Goal: Check status: Check status

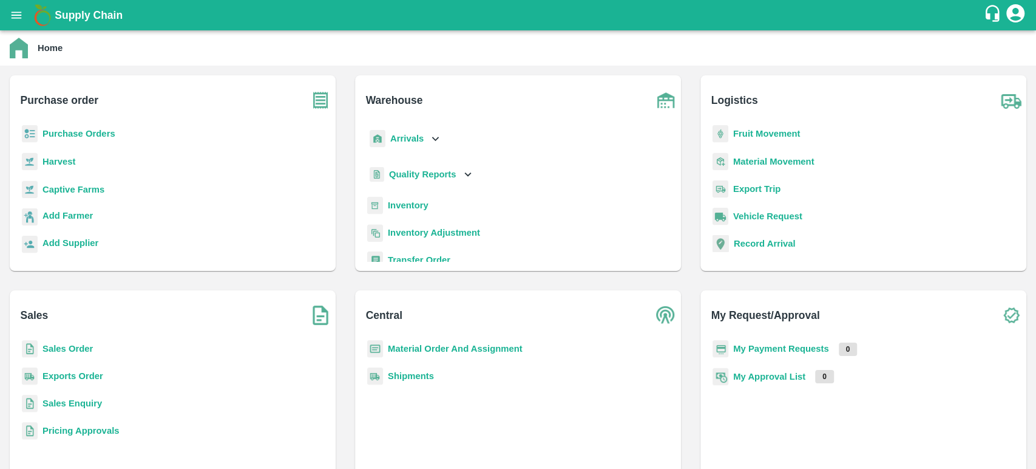
click at [816, 348] on b "My Payment Requests" at bounding box center [781, 349] width 96 height 10
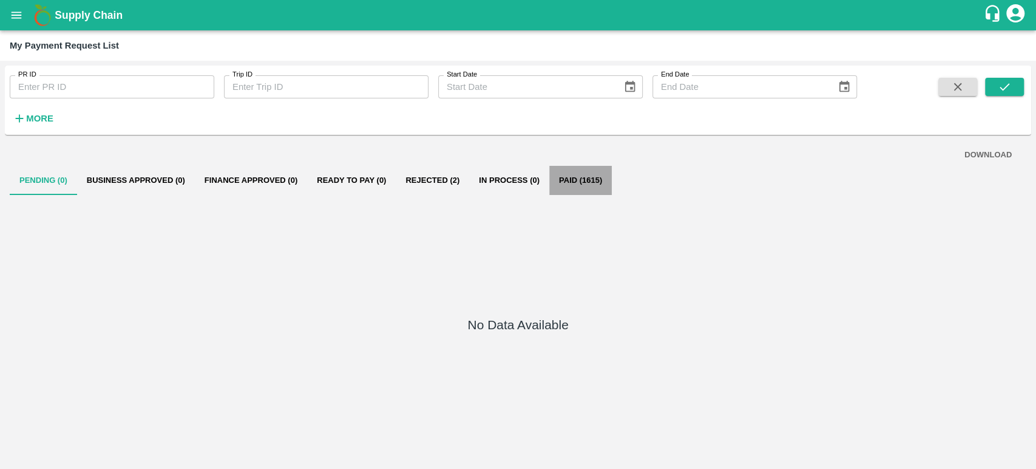
click at [583, 181] on button "Paid (1615)" at bounding box center [580, 180] width 63 height 29
click at [10, 120] on button "More" at bounding box center [33, 118] width 47 height 21
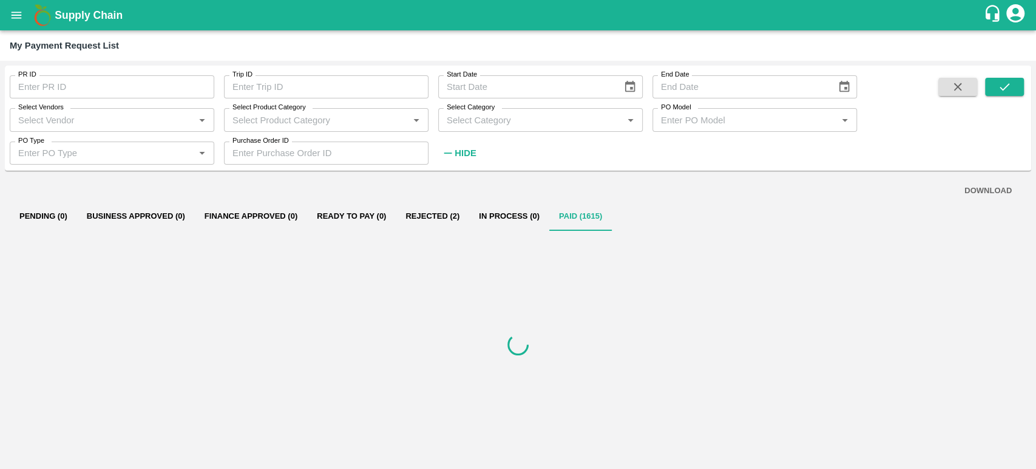
click at [24, 118] on input "Select Vendors" at bounding box center [101, 120] width 177 height 16
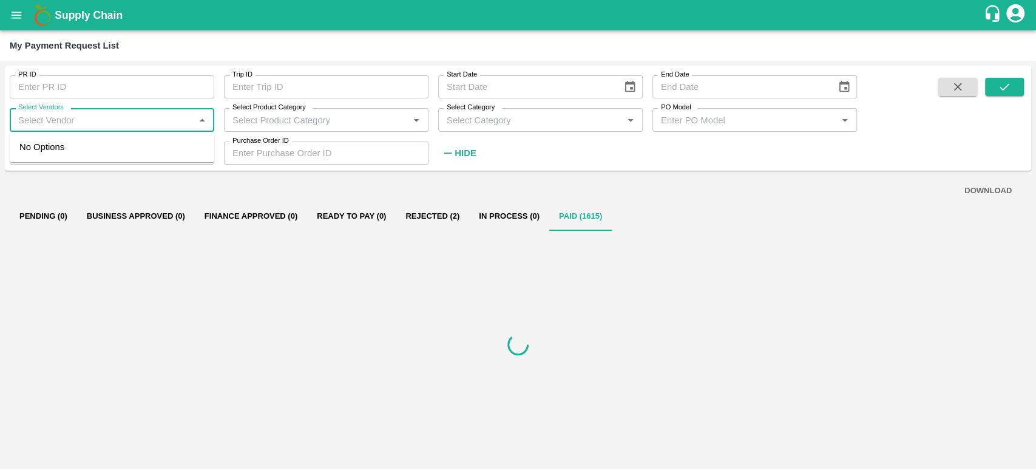
click at [24, 118] on input "Select Vendors" at bounding box center [101, 120] width 177 height 16
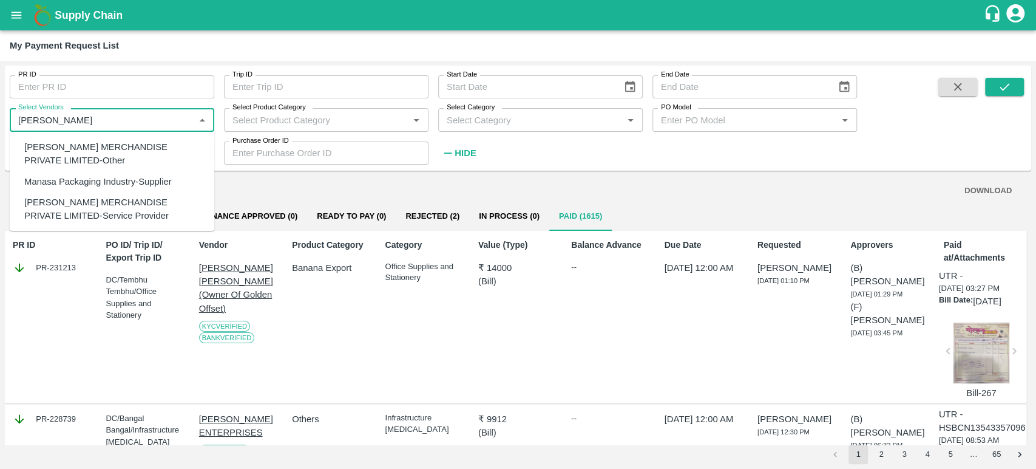
click at [137, 206] on div "[PERSON_NAME] MERCHANDISE PRIVATE LIMITED-Service Provider" at bounding box center [114, 208] width 180 height 27
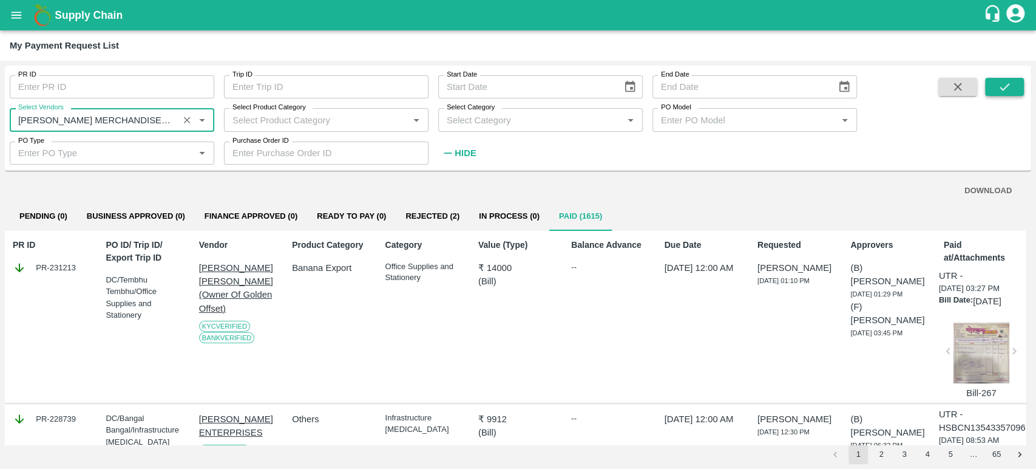
type input "[PERSON_NAME] MERCHANDISE PRIVATE LIMITED-Service Provider"
click at [1013, 83] on button "submit" at bounding box center [1004, 87] width 39 height 18
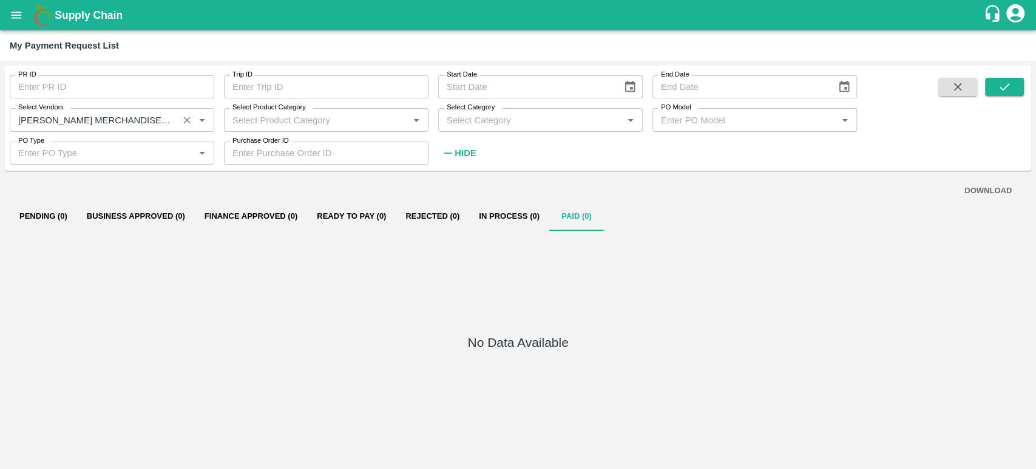
click at [185, 117] on icon "Clear" at bounding box center [188, 120] width 12 height 12
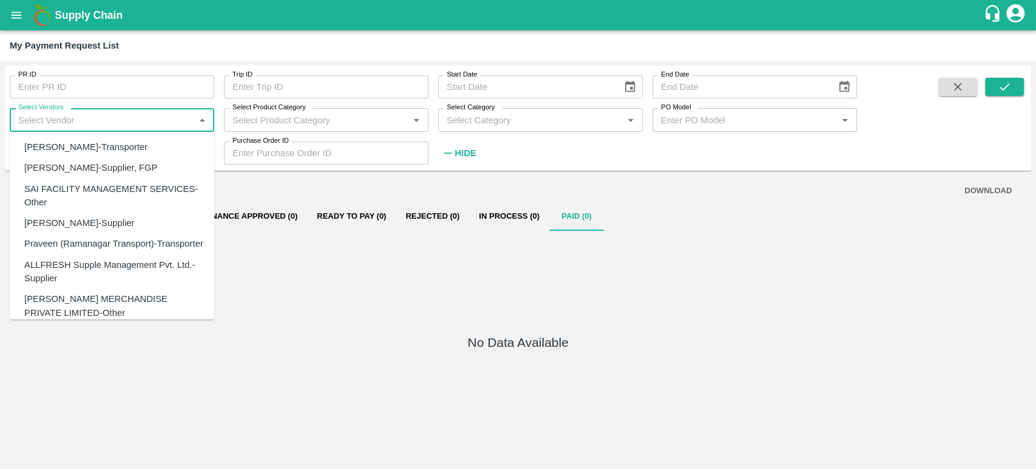
click at [170, 117] on input "Select Vendors" at bounding box center [101, 120] width 177 height 16
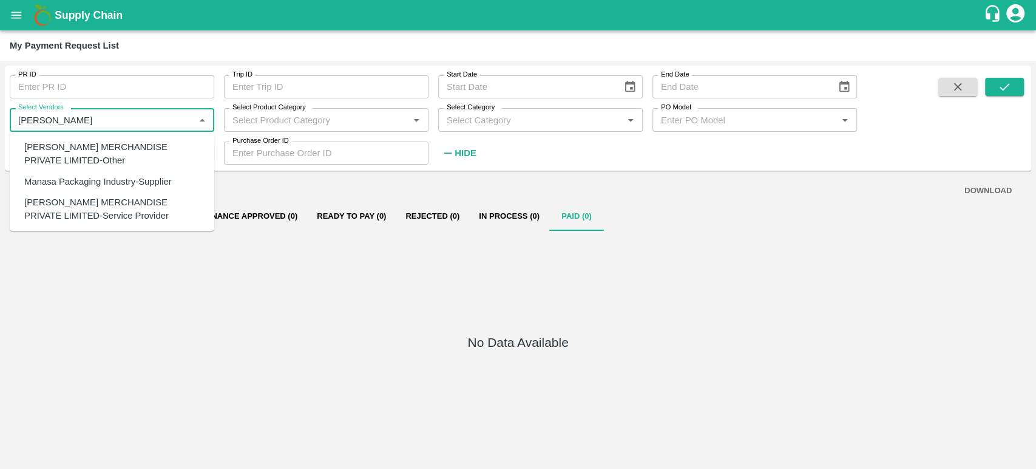
click at [129, 165] on div "[PERSON_NAME] MERCHANDISE PRIVATE LIMITED-Other" at bounding box center [114, 153] width 180 height 27
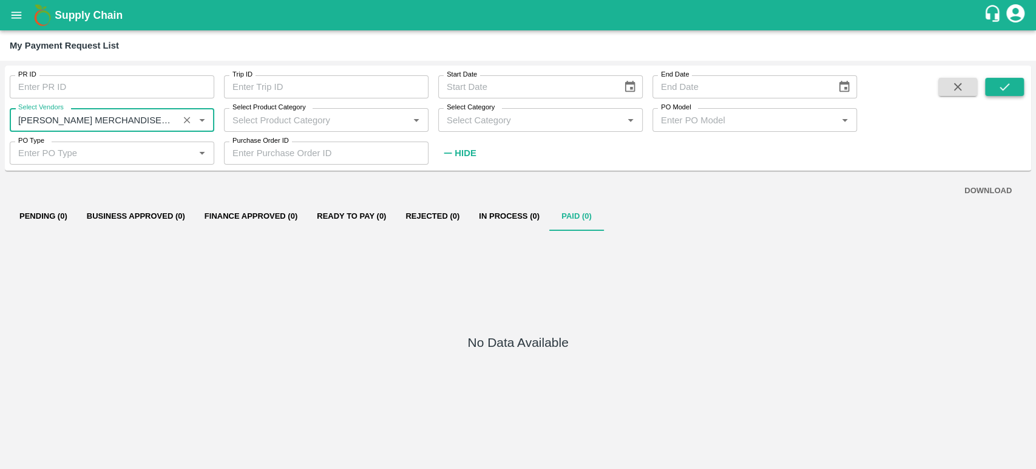
type input "[PERSON_NAME] MERCHANDISE PRIVATE LIMITED-Other"
click at [1002, 86] on icon "submit" at bounding box center [1004, 86] width 13 height 13
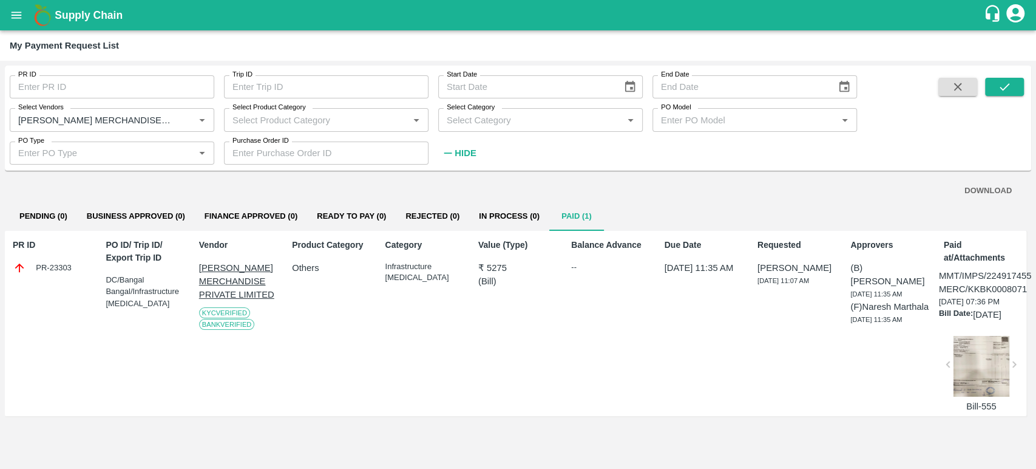
click at [980, 370] on div at bounding box center [982, 366] width 56 height 61
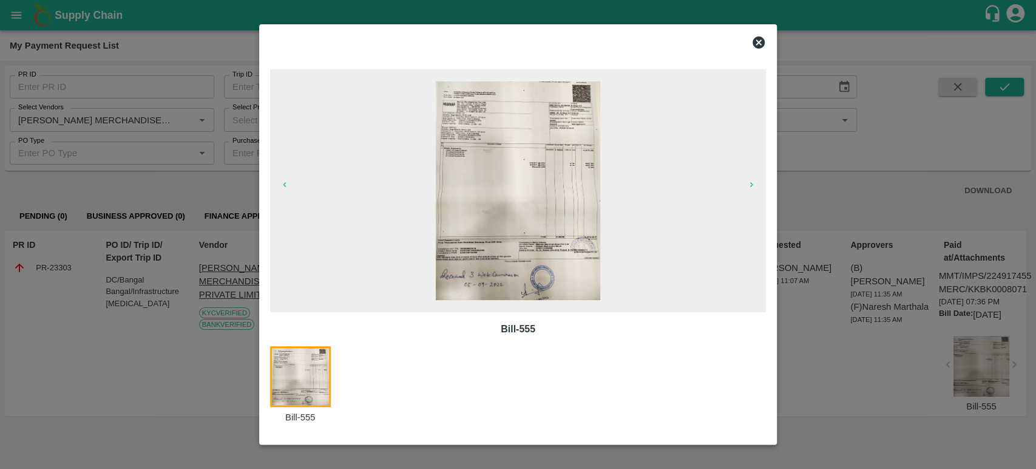
click at [510, 208] on img at bounding box center [518, 190] width 165 height 219
click at [761, 36] on icon at bounding box center [759, 42] width 15 height 15
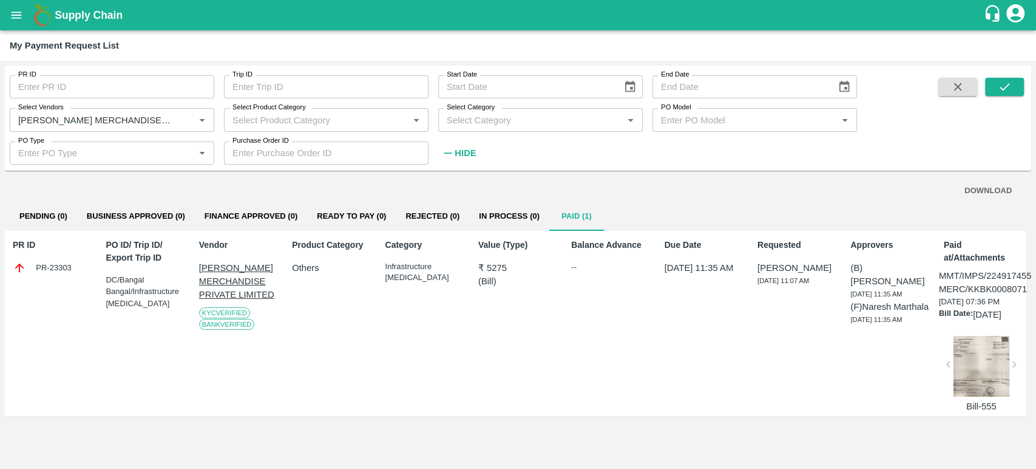
click at [184, 122] on icon "Clear" at bounding box center [188, 120] width 12 height 12
click at [1017, 83] on button "submit" at bounding box center [1004, 87] width 39 height 18
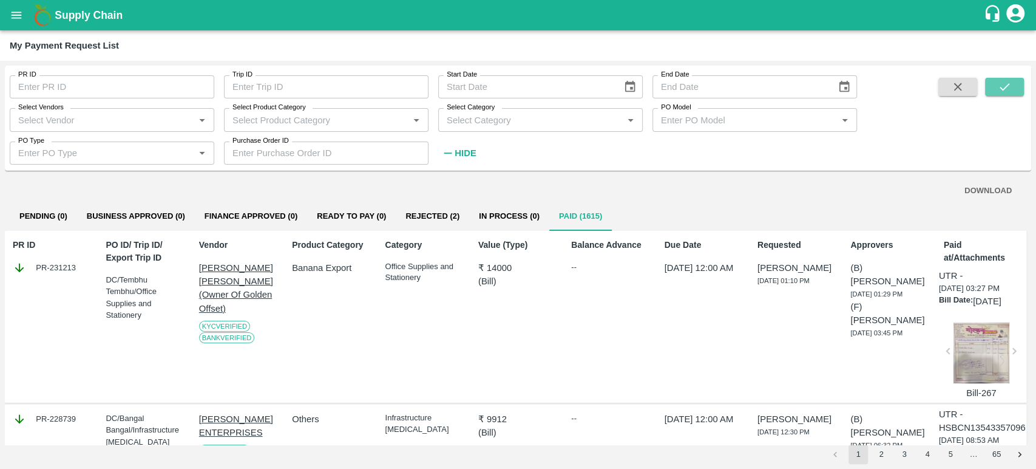
drag, startPoint x: 1005, startPoint y: 82, endPoint x: 999, endPoint y: 98, distance: 16.7
click at [1005, 82] on icon "submit" at bounding box center [1004, 86] width 13 height 13
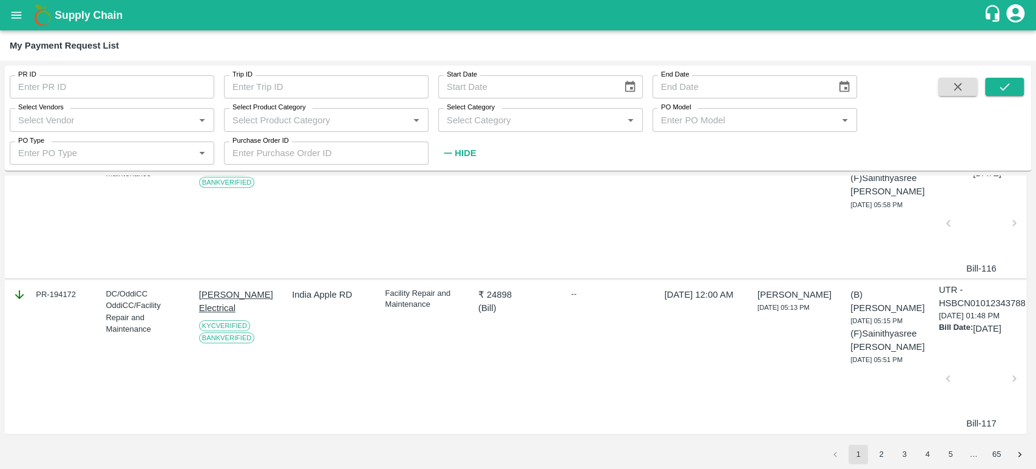
scroll to position [3928, 0]
click at [884, 461] on button "2" at bounding box center [881, 453] width 19 height 19
click at [1011, 86] on icon "submit" at bounding box center [1004, 86] width 13 height 13
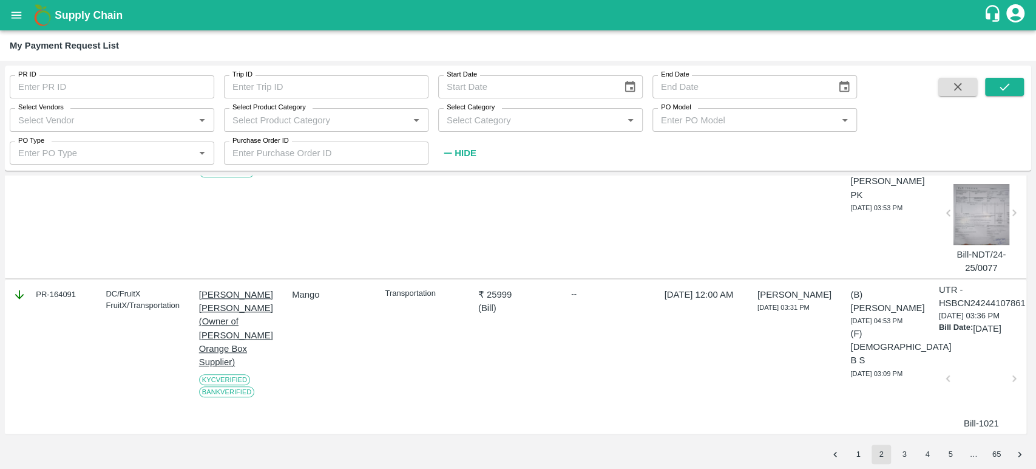
scroll to position [4180, 0]
click at [903, 460] on button "3" at bounding box center [904, 453] width 19 height 19
click at [1003, 85] on icon "submit" at bounding box center [1004, 86] width 13 height 13
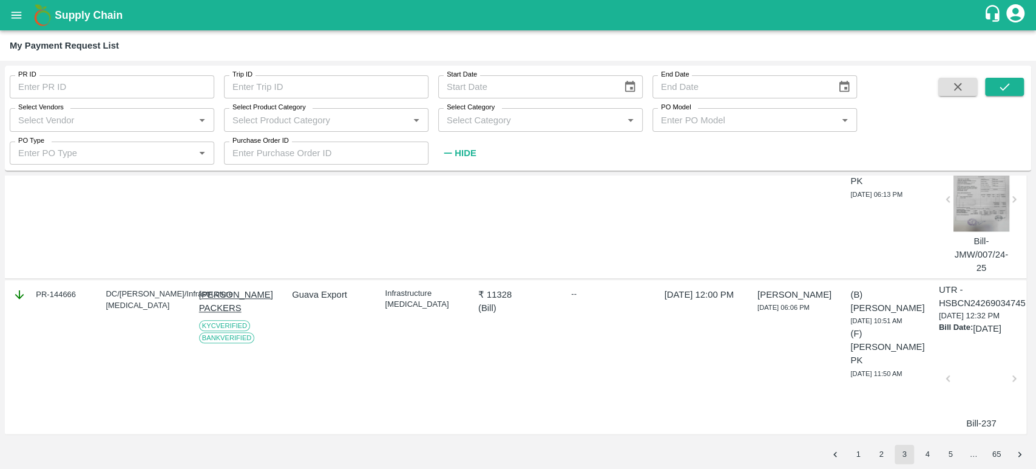
scroll to position [4245, 0]
click at [929, 457] on button "4" at bounding box center [927, 453] width 19 height 19
click at [1011, 86] on icon "submit" at bounding box center [1004, 86] width 13 height 13
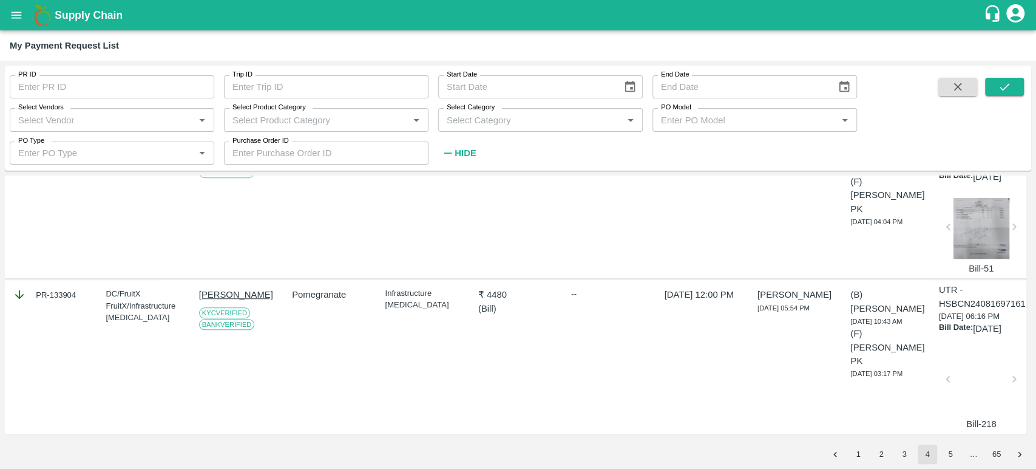
scroll to position [4124, 0]
click at [952, 458] on button "5" at bounding box center [950, 453] width 19 height 19
click at [1015, 81] on button "submit" at bounding box center [1004, 87] width 39 height 18
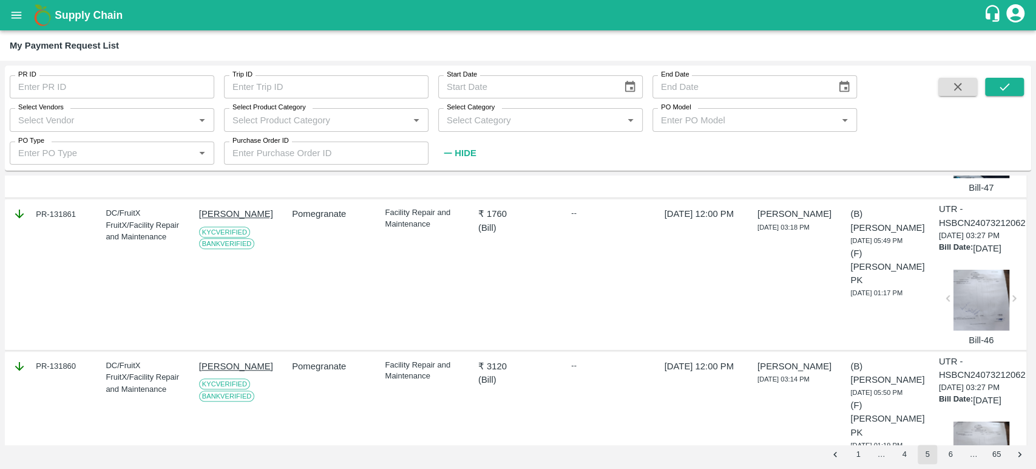
scroll to position [809, 0]
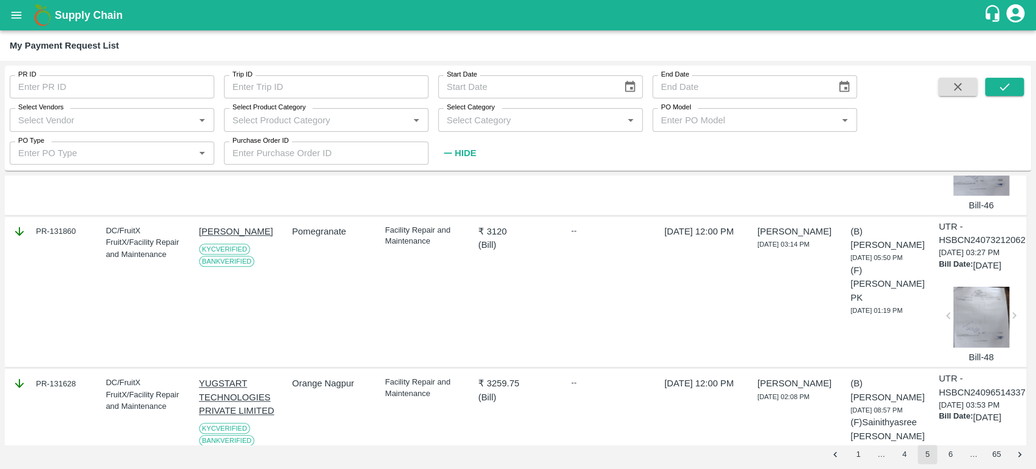
click at [975, 347] on div at bounding box center [982, 317] width 56 height 61
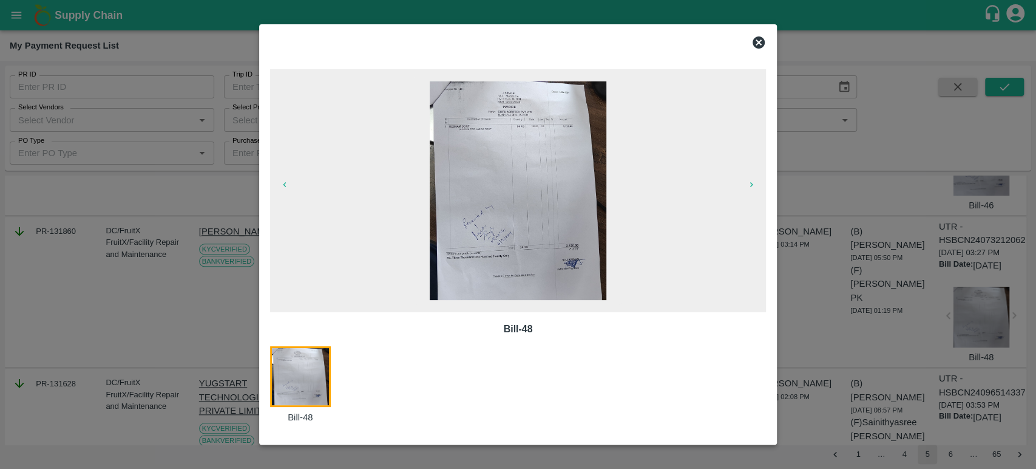
click at [515, 263] on img at bounding box center [518, 190] width 177 height 219
click at [758, 39] on icon at bounding box center [759, 42] width 12 height 12
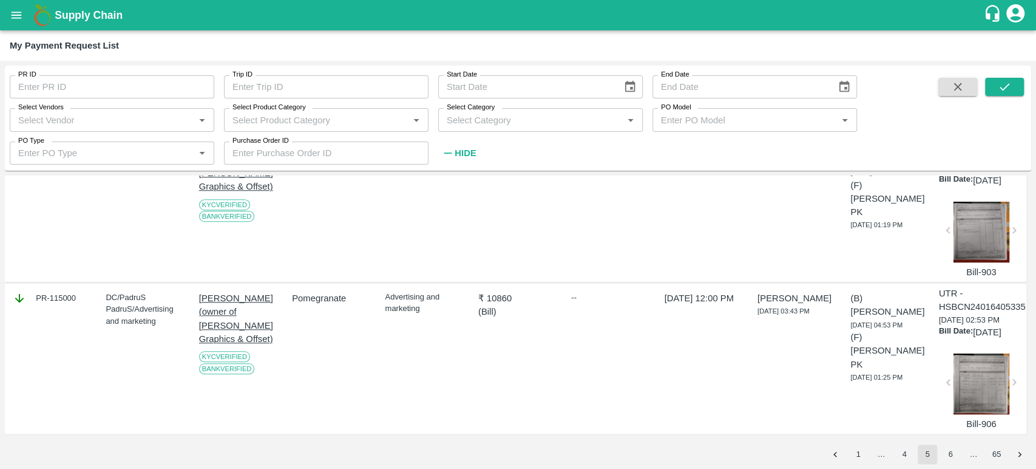
scroll to position [4072, 0]
click at [949, 459] on button "6" at bounding box center [950, 453] width 19 height 19
click at [1008, 90] on icon "submit" at bounding box center [1004, 86] width 13 height 13
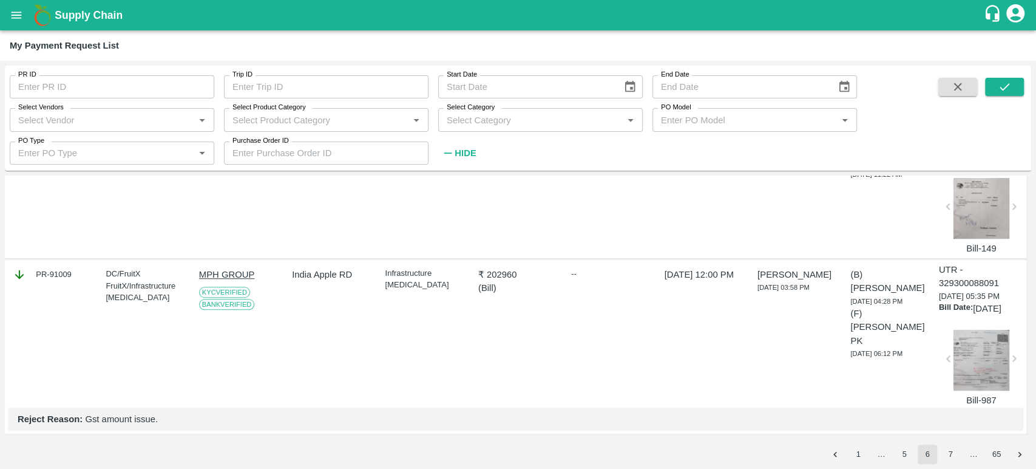
scroll to position [4018, 0]
click at [950, 450] on button "7" at bounding box center [950, 453] width 19 height 19
click at [994, 92] on button "submit" at bounding box center [1004, 87] width 39 height 18
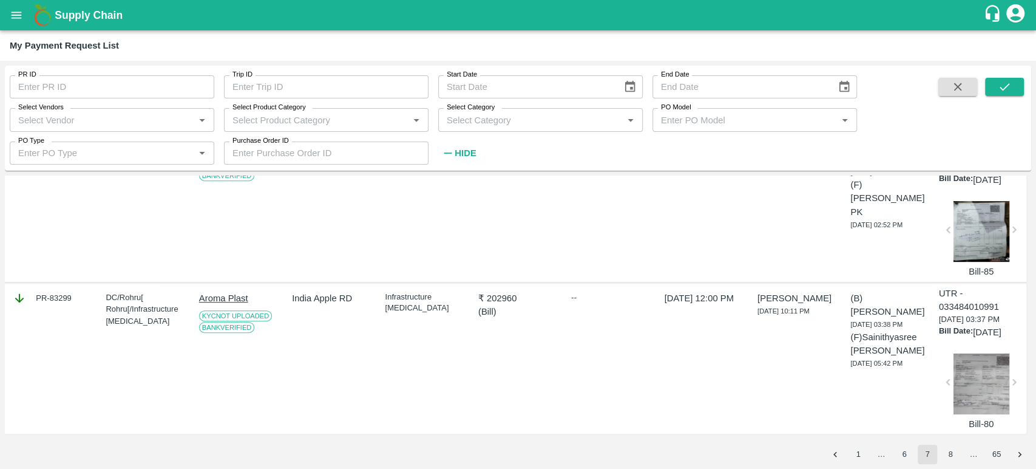
scroll to position [4004, 0]
click at [949, 457] on button "8" at bounding box center [950, 453] width 19 height 19
drag, startPoint x: 999, startPoint y: 86, endPoint x: 1003, endPoint y: 103, distance: 16.9
click at [999, 87] on icon "submit" at bounding box center [1004, 86] width 13 height 13
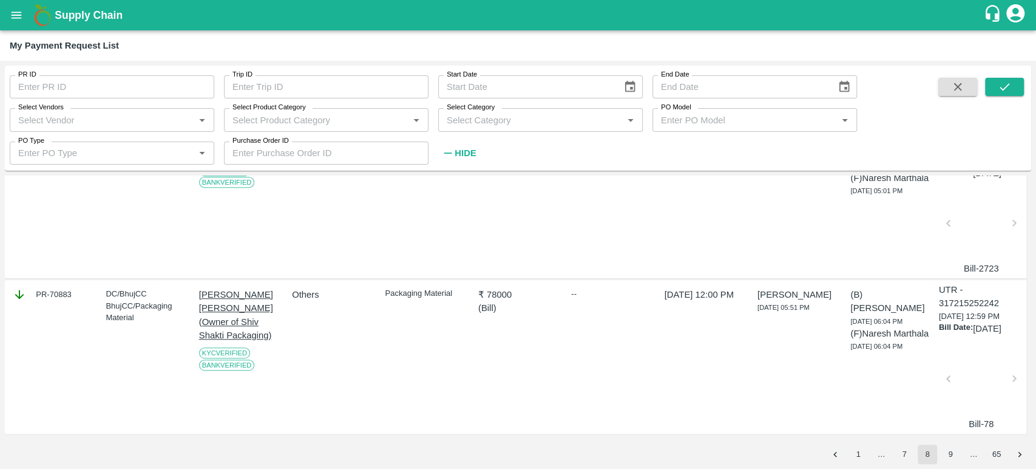
scroll to position [3797, 0]
click at [945, 454] on button "9" at bounding box center [950, 453] width 19 height 19
click at [951, 454] on button "10" at bounding box center [950, 453] width 19 height 19
click at [949, 458] on button "11" at bounding box center [950, 453] width 19 height 19
click at [1006, 78] on button "submit" at bounding box center [1004, 87] width 39 height 18
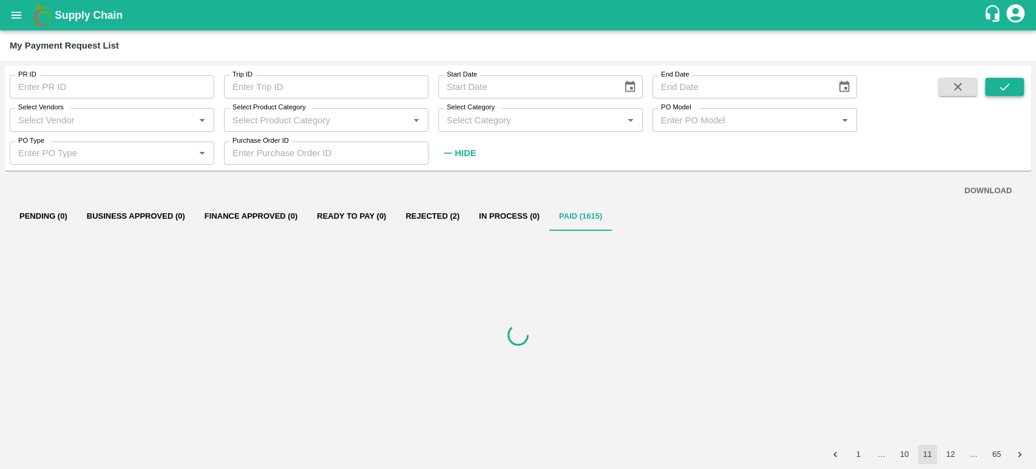
scroll to position [0, 0]
click at [1007, 89] on icon "submit" at bounding box center [1004, 86] width 13 height 13
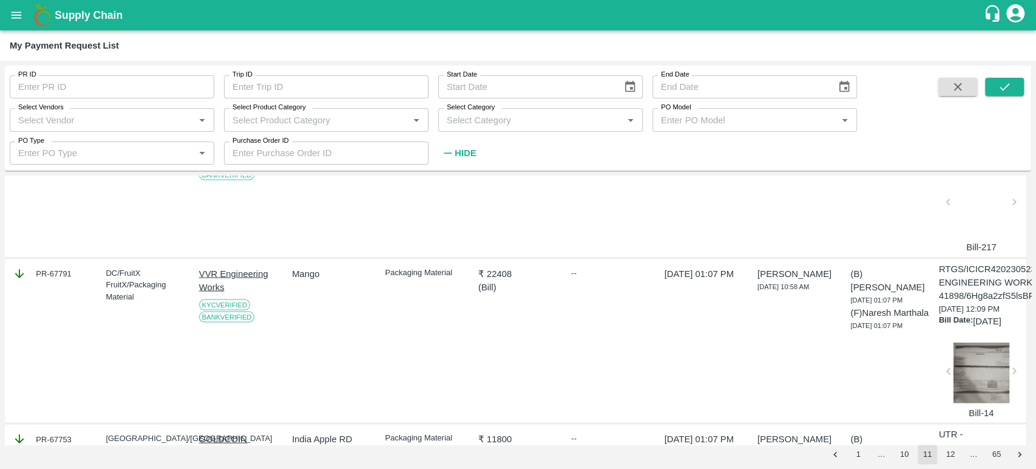
scroll to position [1821, 0]
